Goal: Information Seeking & Learning: Compare options

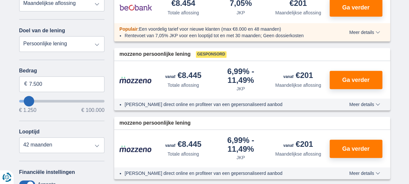
scroll to position [98, 0]
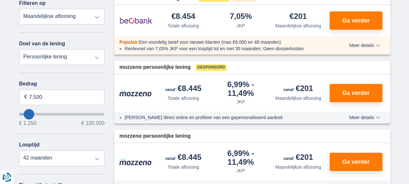
click at [70, 60] on select "Persoonlijke lening Auto Moto / fiets Mobilhome / caravan Renovatie Energie Sch…" at bounding box center [62, 57] width 86 height 16
type input "8.250"
type input "8250"
select select "48"
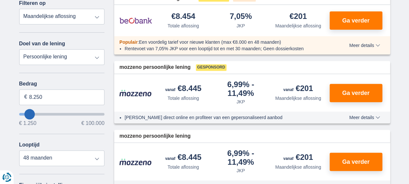
type input "10250"
type input "10.250"
select select "60"
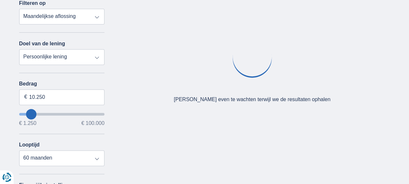
type input "17.250"
type input "17250"
click at [36, 114] on input "wantToBorrow" at bounding box center [62, 114] width 86 height 3
select select "84"
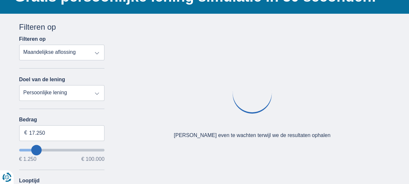
scroll to position [65, 0]
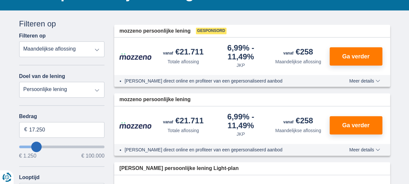
click at [35, 147] on input "wantToBorrow" at bounding box center [62, 146] width 86 height 3
type input "15.250"
type input "15250"
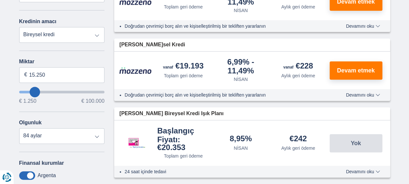
scroll to position [130, 0]
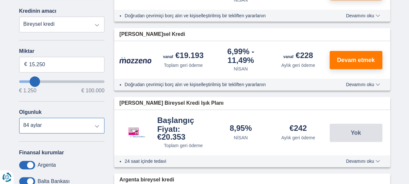
click at [68, 128] on select "12 aylar 18 aylar 24 aylar 30 [DEMOGRAPHIC_DATA] 36 [DEMOGRAPHIC_DATA] 42 aylar…" at bounding box center [62, 126] width 86 height 16
click at [94, 124] on select "12 aylar 18 aylar 24 aylar 30 [DEMOGRAPHIC_DATA] 36 [DEMOGRAPHIC_DATA] 42 aylar…" at bounding box center [62, 126] width 86 height 16
select select "12"
click at [19, 118] on select "12 aylar 18 aylar 24 aylar 30 [DEMOGRAPHIC_DATA] 36 [DEMOGRAPHIC_DATA] 42 aylar…" at bounding box center [62, 126] width 86 height 16
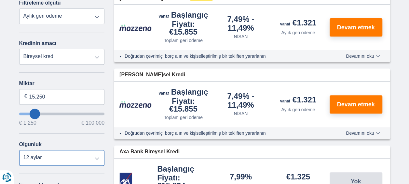
scroll to position [65, 0]
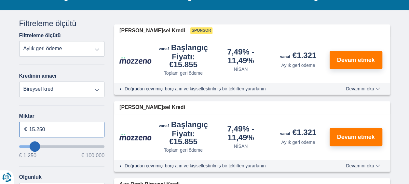
click at [54, 125] on input "15.250" at bounding box center [62, 129] width 86 height 16
click at [55, 126] on input "15.250" at bounding box center [62, 129] width 86 height 16
type input "15.000"
type input "15250"
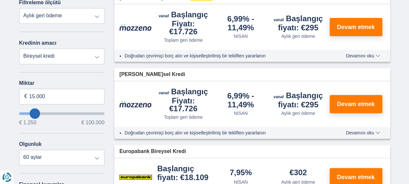
scroll to position [130, 0]
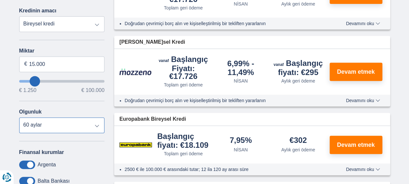
click at [52, 125] on select "12 aylar 18 aylar 24 aylar 30 [DEMOGRAPHIC_DATA] 36 aylar 42 aylar 48 aylar 60 …" at bounding box center [62, 125] width 86 height 16
click at [19, 117] on select "12 aylar 18 aylar 24 aylar 30 [DEMOGRAPHIC_DATA] 36 aylar 42 aylar 48 aylar 60 …" at bounding box center [62, 125] width 86 height 16
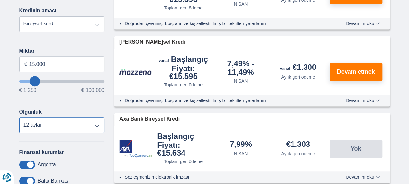
click at [49, 127] on select "12 aylar 18 aylar 24 aylar 30 [DEMOGRAPHIC_DATA] 36 aylar 42 aylar 48 aylar 60 …" at bounding box center [62, 125] width 86 height 16
click at [19, 117] on select "12 aylar 18 aylar 24 aylar 30 [DEMOGRAPHIC_DATA] 36 aylar 42 aylar 48 aylar 60 …" at bounding box center [62, 125] width 86 height 16
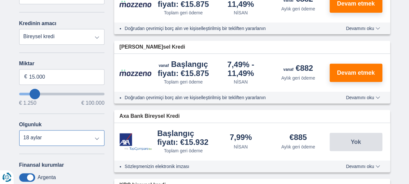
scroll to position [163, 0]
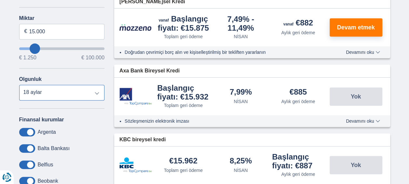
click at [59, 96] on select "12 aylar 18 aylar 24 aylar 30 [DEMOGRAPHIC_DATA] 36 aylar 42 aylar 48 aylar 60 …" at bounding box center [62, 93] width 86 height 16
select select "12"
click at [19, 85] on select "12 aylar 18 aylar 24 aylar 30 [DEMOGRAPHIC_DATA] 36 aylar 42 aylar 48 aylar 60 …" at bounding box center [62, 93] width 86 height 16
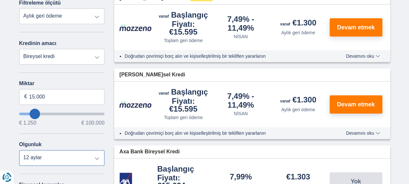
scroll to position [65, 0]
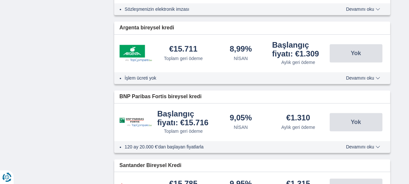
scroll to position [0, 0]
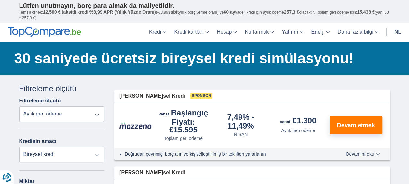
click at [62, 148] on select "Bireysel kredi Araba Motosiklet / bisiklet Mobil ev / karavan Yenileme Enerji B…" at bounding box center [62, 155] width 86 height 16
select select "other"
click at [19, 147] on select "Bireysel kredi Araba Motosiklet / bisiklet Mobil ev / karavan Yenileme Enerji B…" at bounding box center [62, 155] width 86 height 16
type input "7.500"
type input "7250"
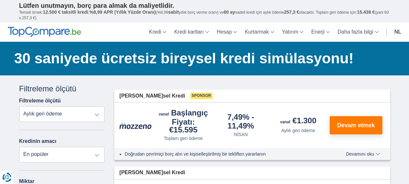
select select "42"
